Goal: Task Accomplishment & Management: Manage account settings

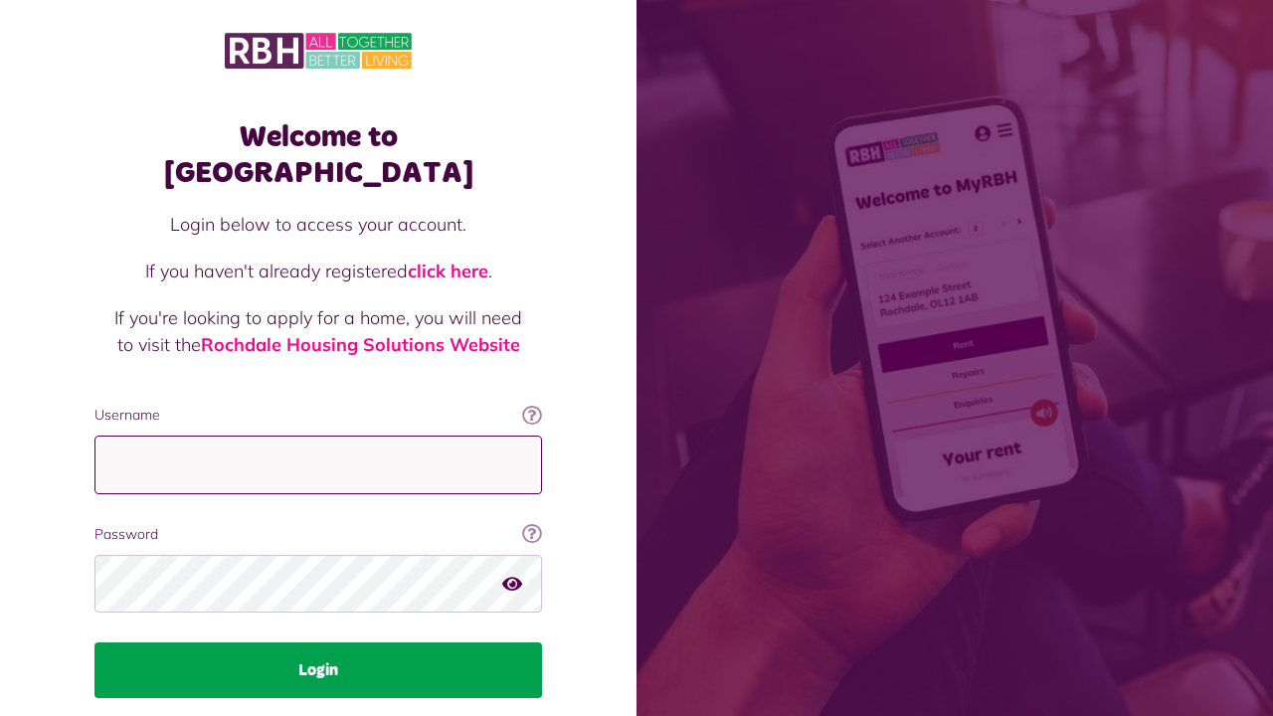
type input "**********"
click at [286, 642] on button "Login" at bounding box center [317, 670] width 447 height 56
click at [320, 642] on button "Login" at bounding box center [317, 670] width 447 height 56
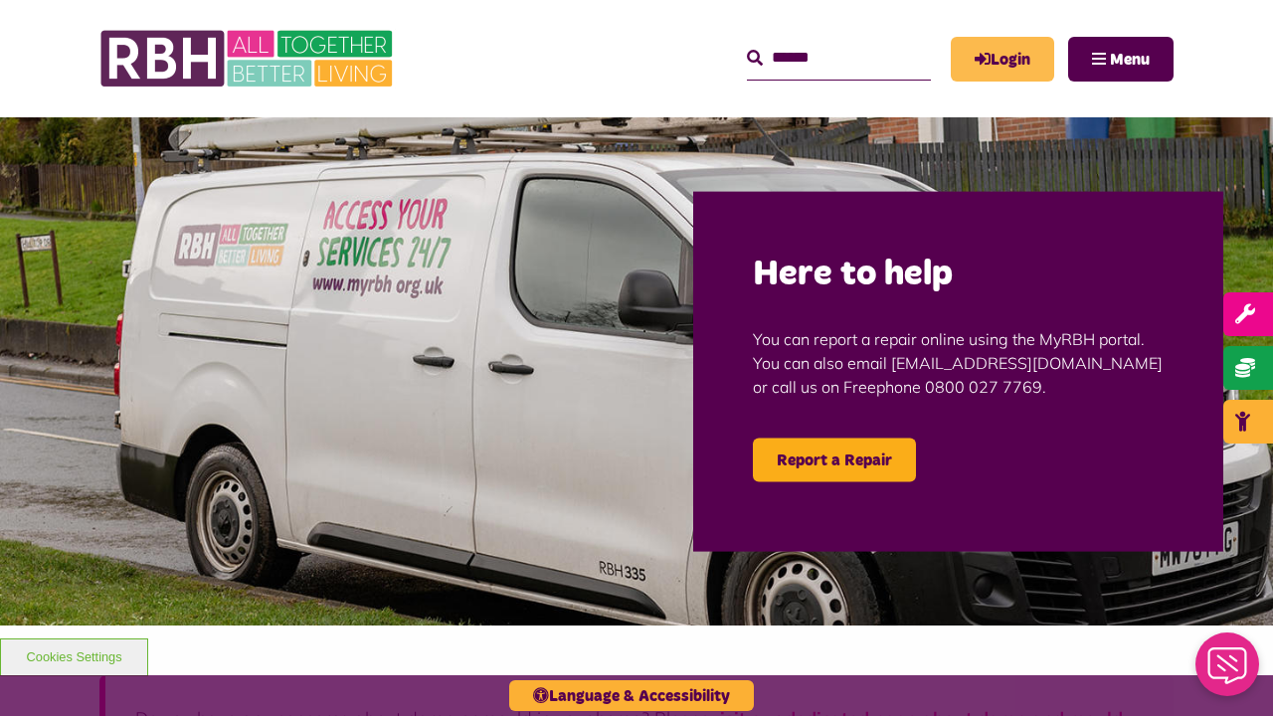
click at [973, 68] on link "Login" at bounding box center [1002, 59] width 103 height 45
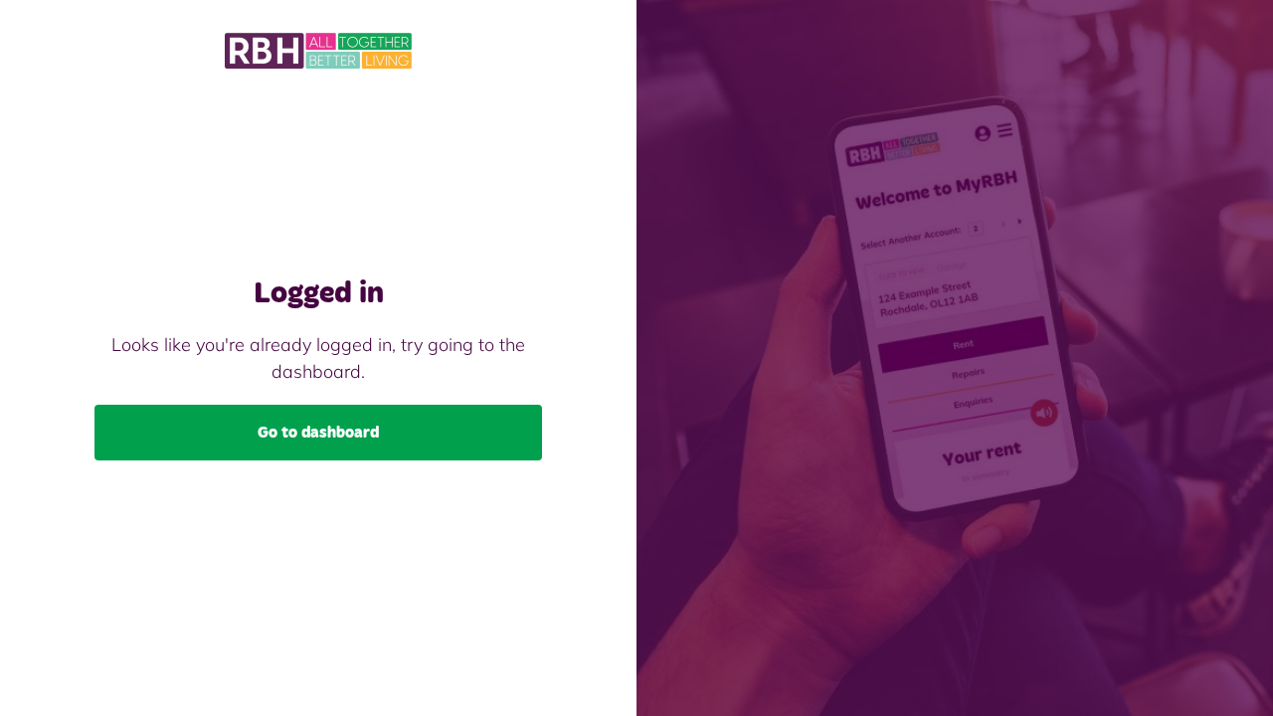
click at [318, 430] on link "Go to dashboard" at bounding box center [317, 433] width 447 height 56
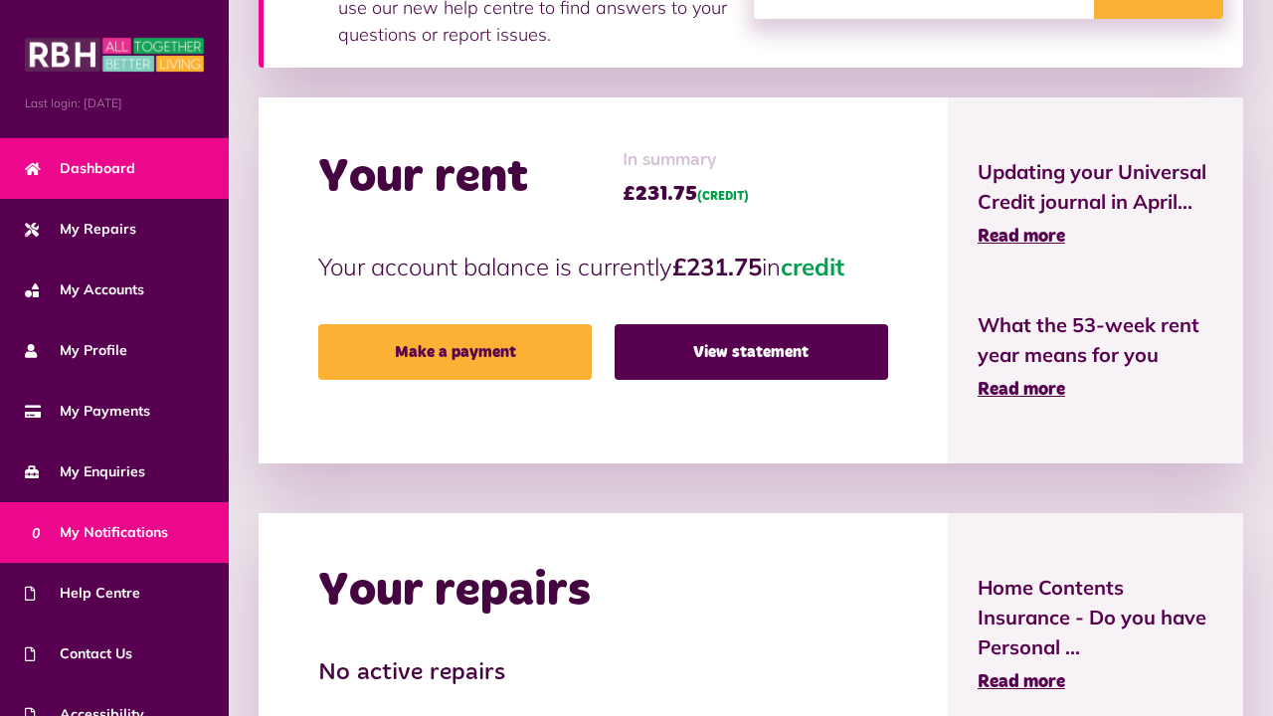
scroll to position [89, 0]
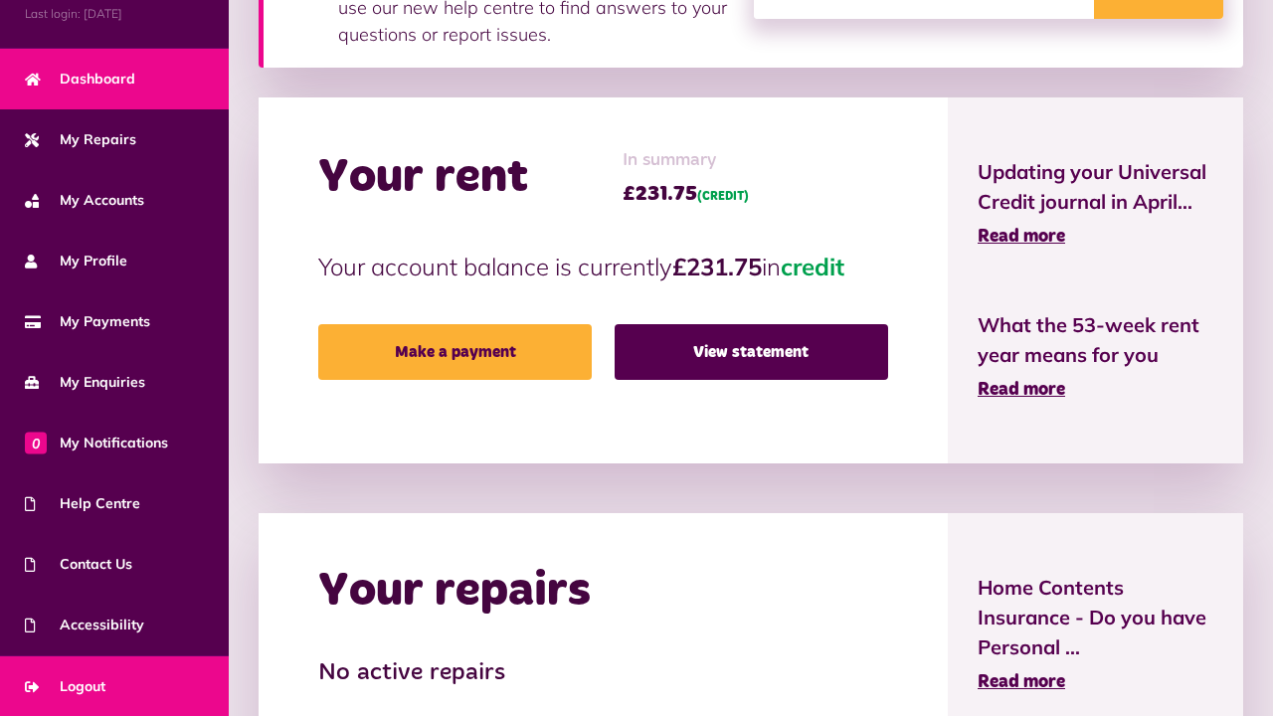
click at [120, 687] on link "Logout" at bounding box center [114, 686] width 229 height 61
